Goal: Transaction & Acquisition: Purchase product/service

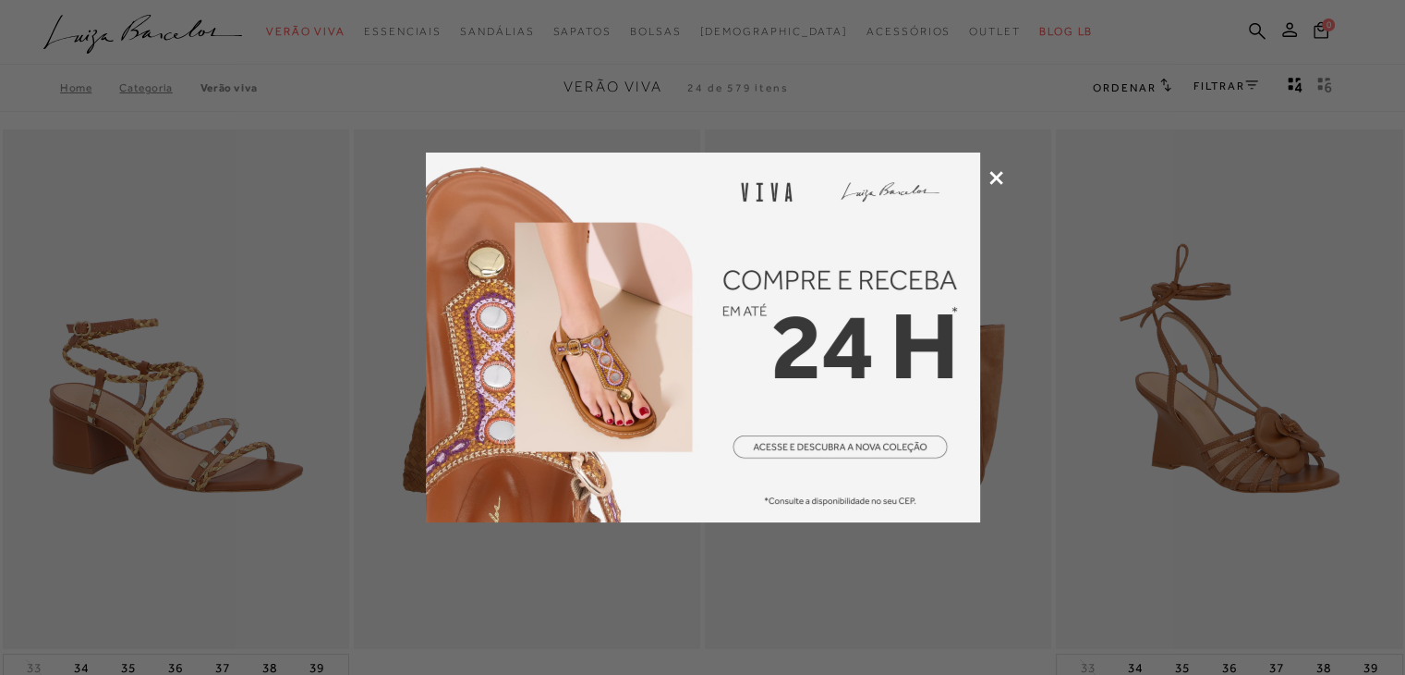
click at [1225, 96] on div at bounding box center [702, 337] width 1405 height 675
click at [1222, 89] on div at bounding box center [702, 337] width 1405 height 675
click at [994, 175] on icon at bounding box center [997, 178] width 14 height 14
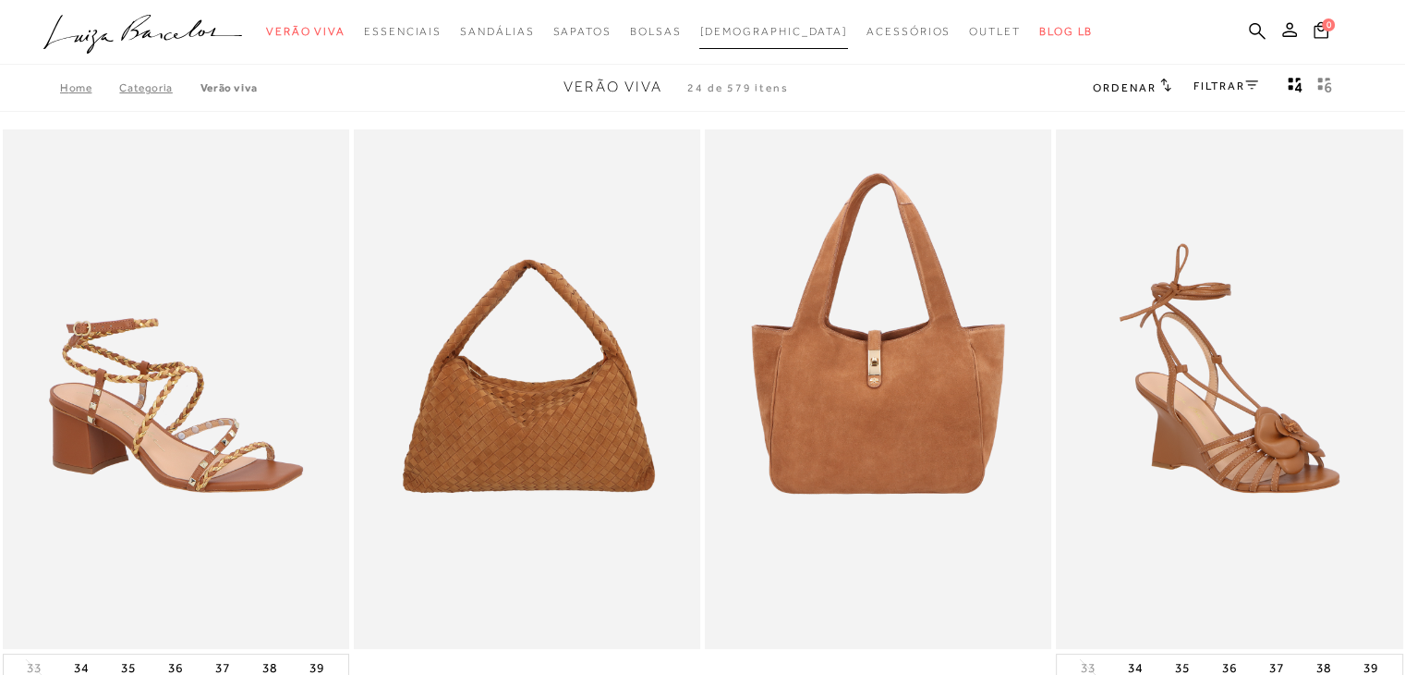
click at [776, 38] on link "[DEMOGRAPHIC_DATA]" at bounding box center [774, 32] width 149 height 34
click at [776, 34] on span "[DEMOGRAPHIC_DATA]" at bounding box center [774, 31] width 149 height 13
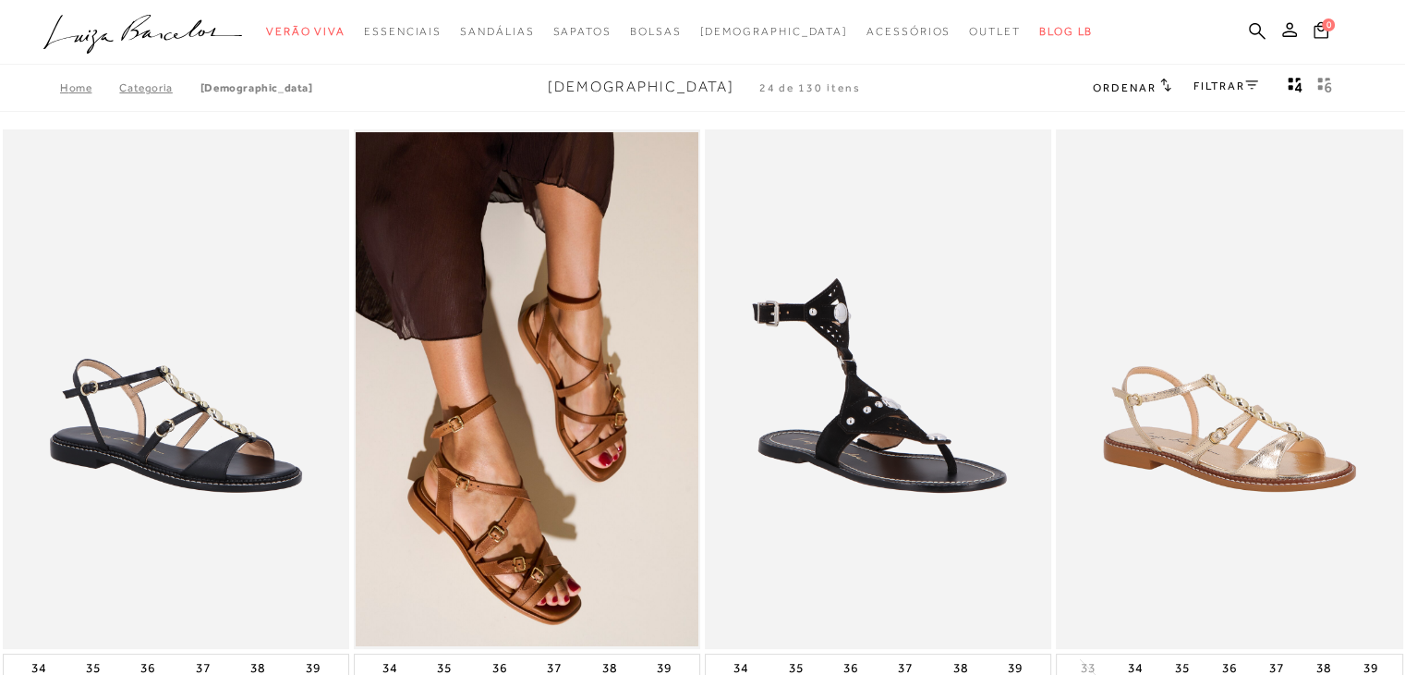
scroll to position [59, 0]
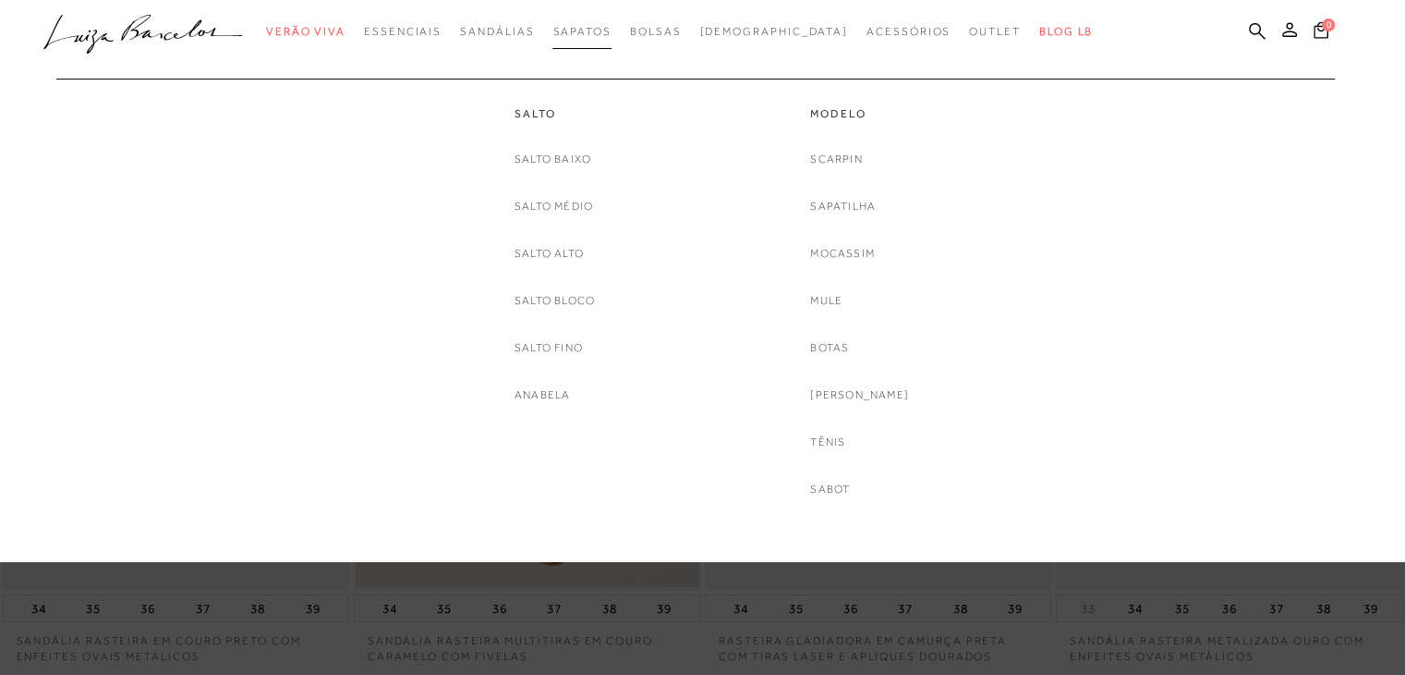
click at [611, 33] on span "Sapatos" at bounding box center [582, 31] width 58 height 13
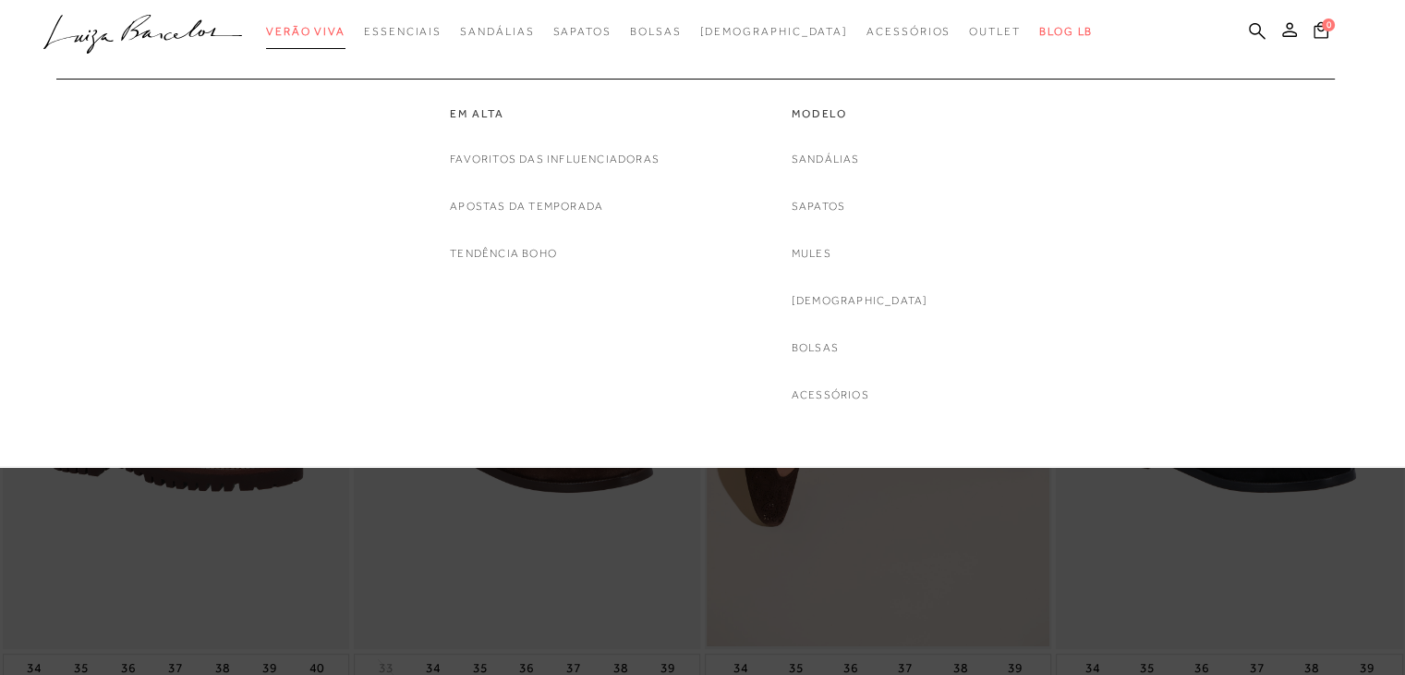
click at [346, 30] on span "Verão Viva" at bounding box center [305, 31] width 79 height 13
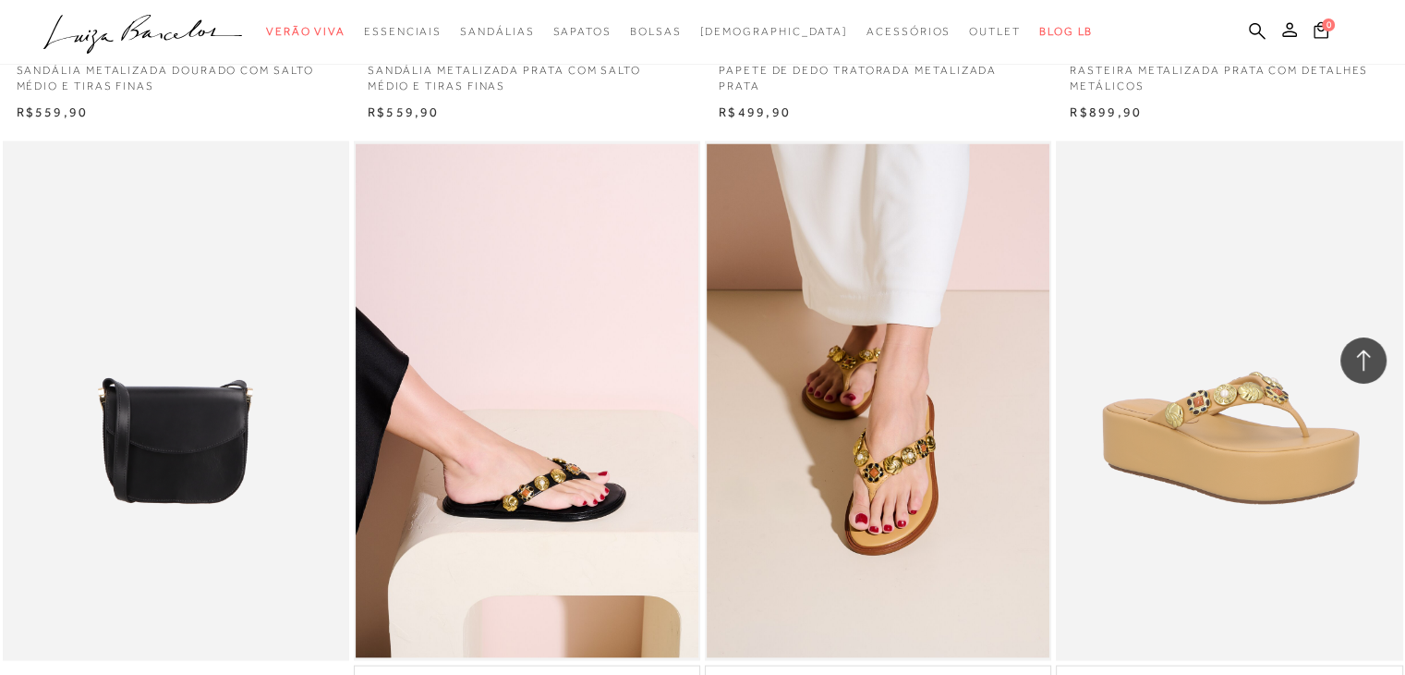
scroll to position [3212, 0]
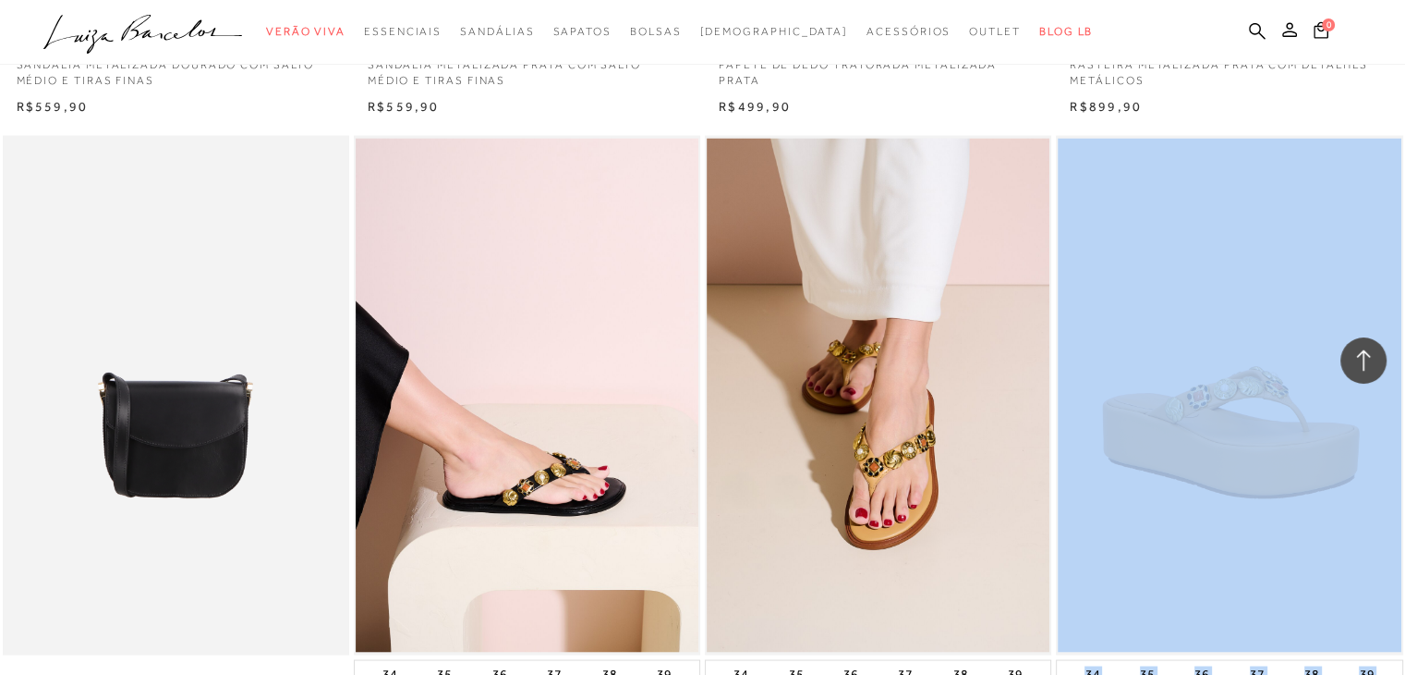
drag, startPoint x: 1405, startPoint y: 437, endPoint x: 1410, endPoint y: 415, distance: 22.9
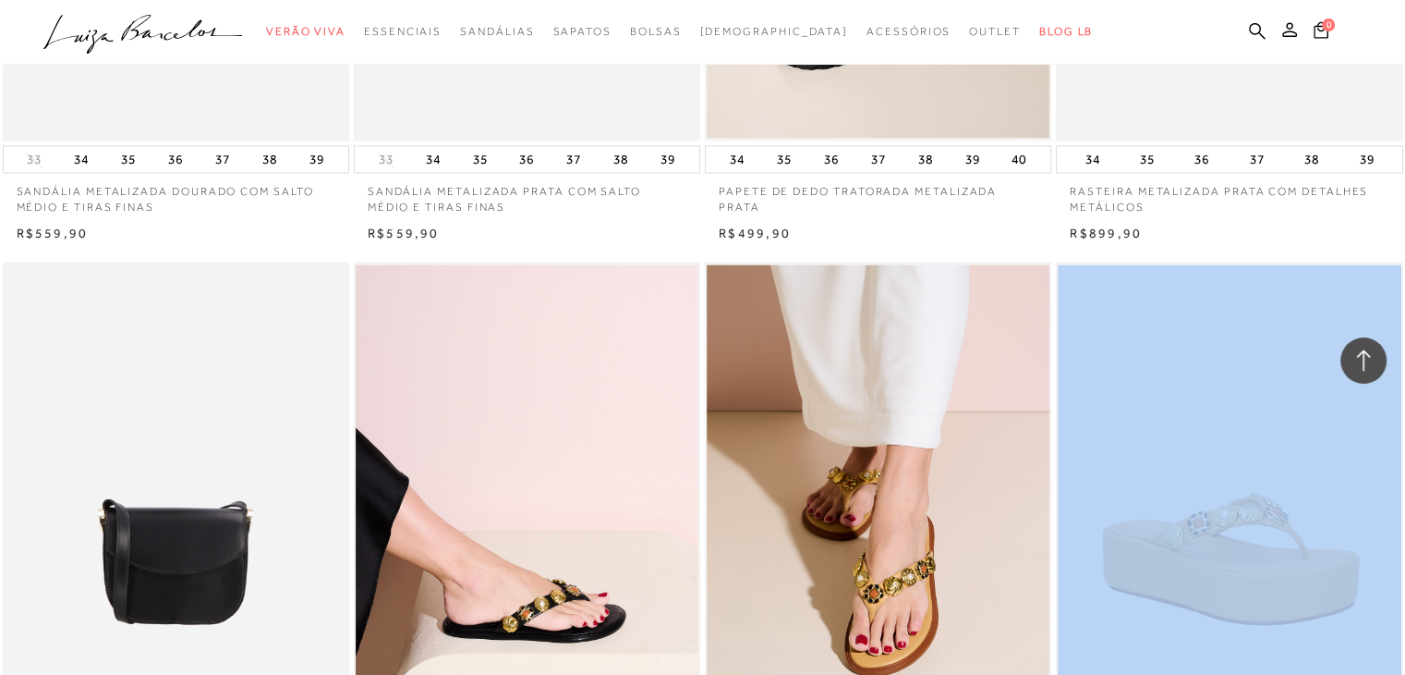
scroll to position [3097, 0]
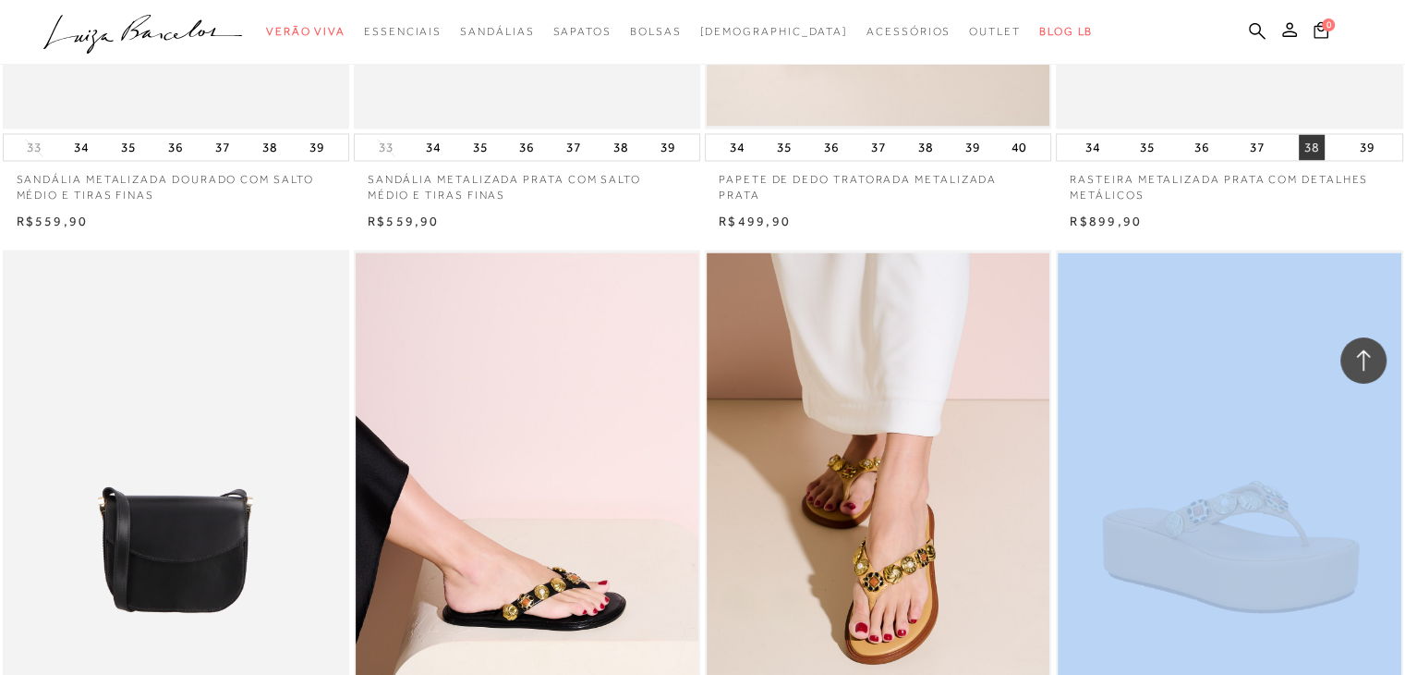
click at [1311, 143] on button "38" at bounding box center [1312, 147] width 26 height 26
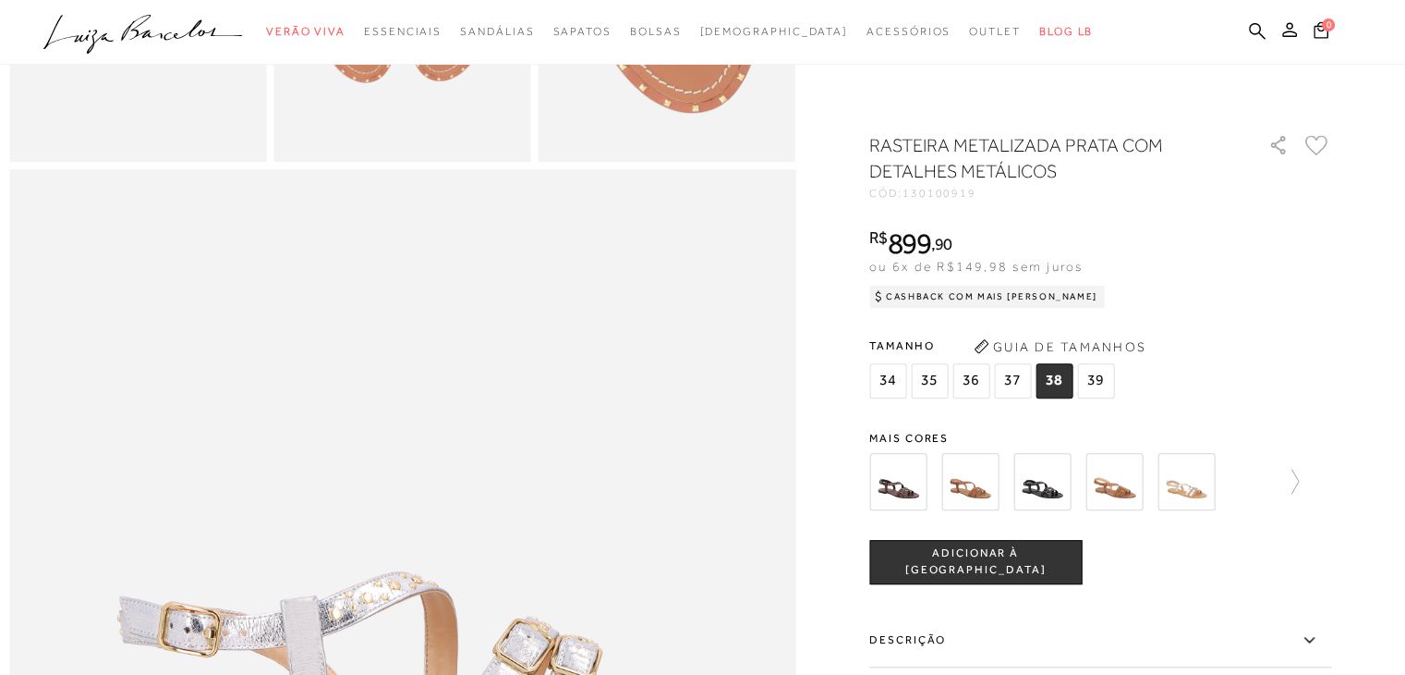
scroll to position [2294, 0]
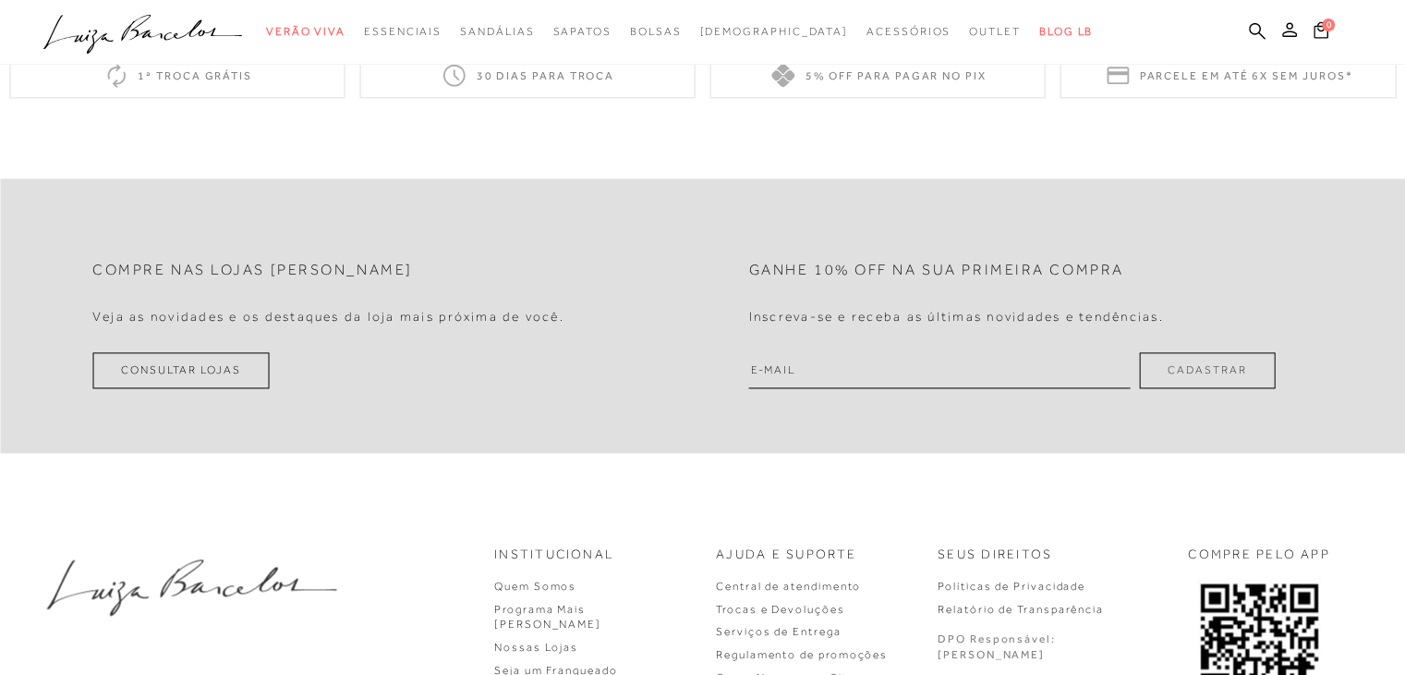
drag, startPoint x: 1381, startPoint y: 0, endPoint x: 954, endPoint y: 173, distance: 460.6
click at [954, 173] on div "Compre nas lojas [PERSON_NAME] as novidades e os destaques da loja mais próxima…" at bounding box center [702, 500] width 1405 height 736
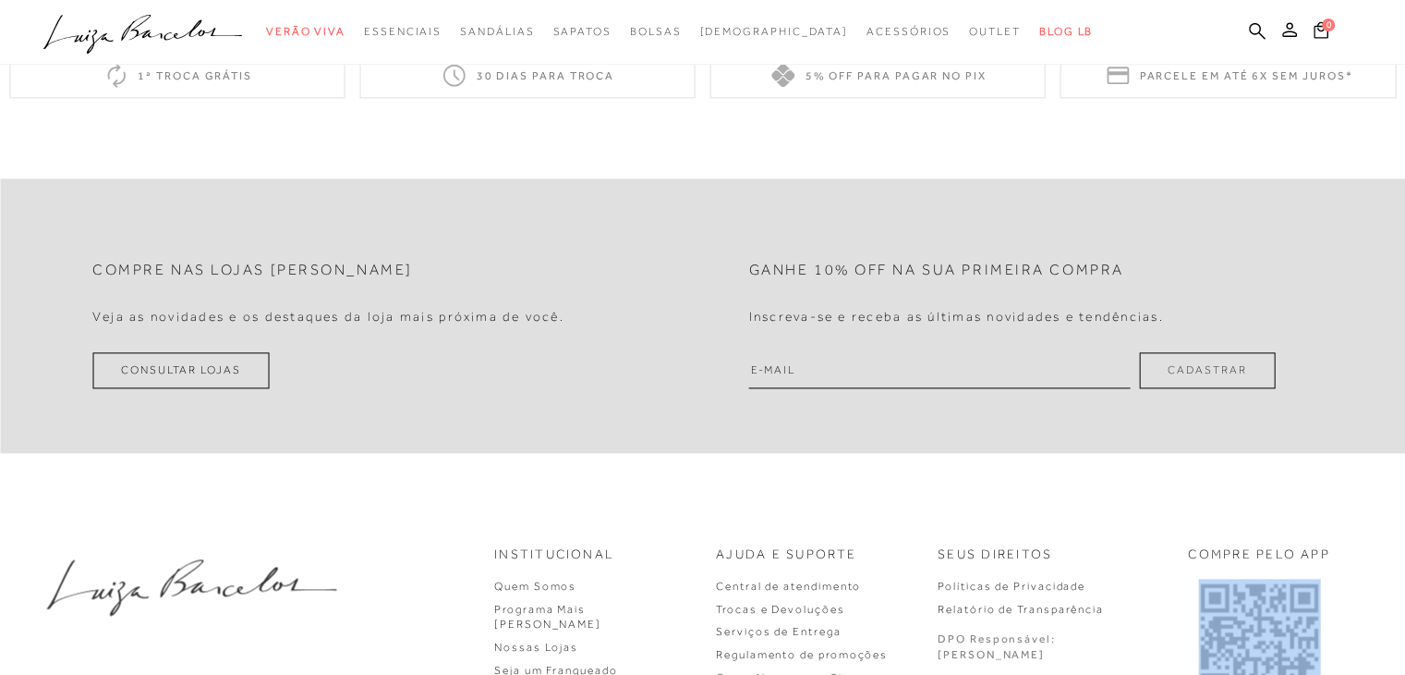
drag, startPoint x: 1387, startPoint y: 641, endPoint x: 1382, endPoint y: 615, distance: 26.3
click at [1382, 615] on div "Institucional Quem Somos Programa Mais Luiza Nossas Lojas" at bounding box center [702, 646] width 1405 height 294
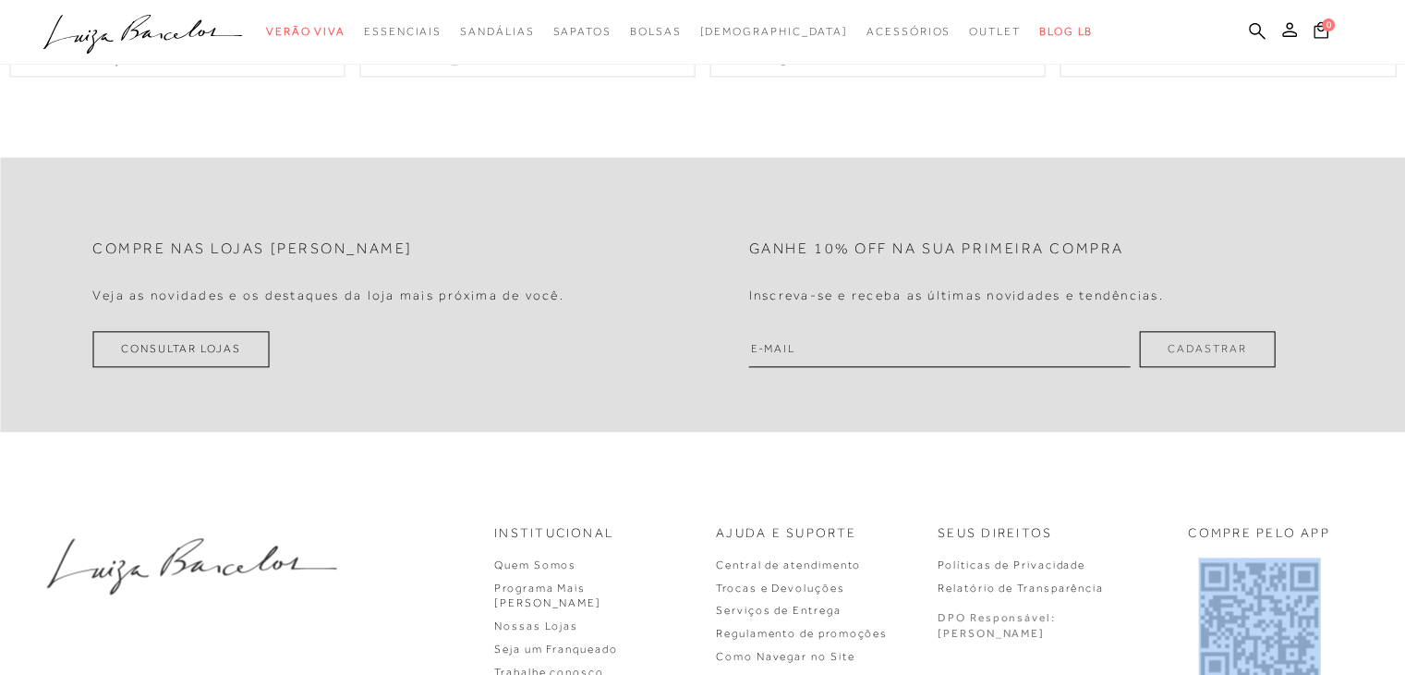
scroll to position [2430, 0]
